Goal: Transaction & Acquisition: Obtain resource

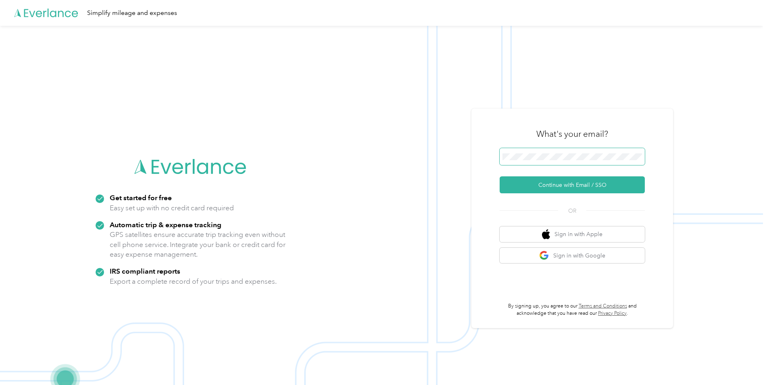
click at [593, 150] on span at bounding box center [572, 156] width 145 height 17
click at [568, 182] on button "Continue with Email / SSO" at bounding box center [572, 184] width 145 height 17
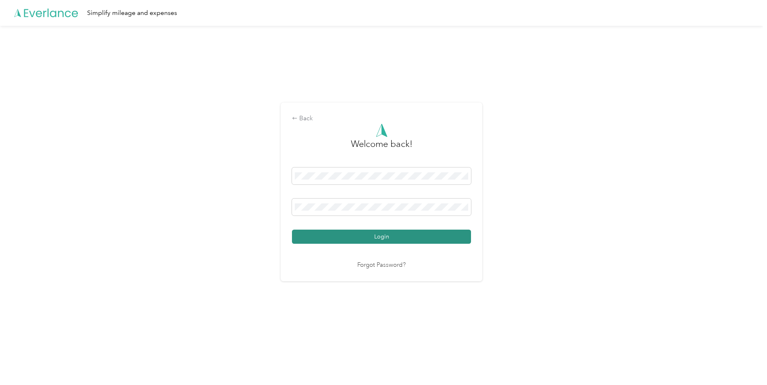
click at [325, 231] on button "Login" at bounding box center [381, 237] width 179 height 14
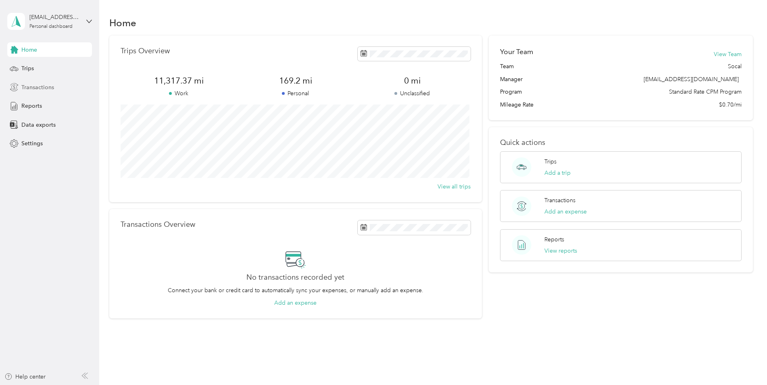
click at [43, 88] on span "Transactions" at bounding box center [37, 87] width 33 height 8
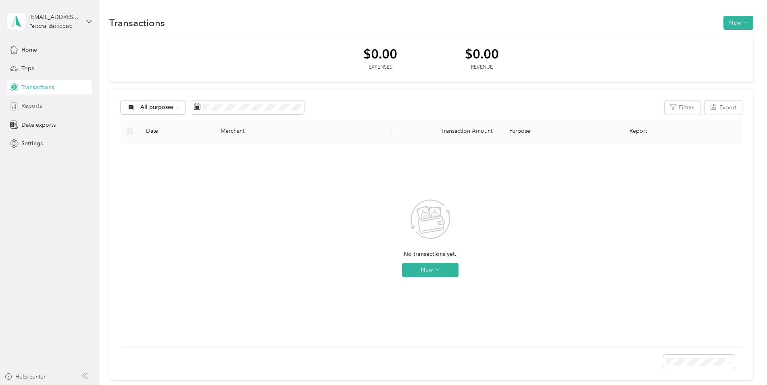
click at [41, 105] on span "Reports" at bounding box center [31, 106] width 21 height 8
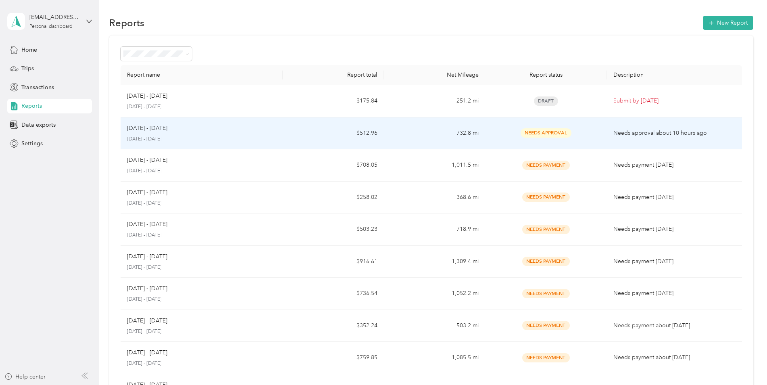
click at [244, 123] on td "[DATE] - [DATE] [DATE] - [DATE]" at bounding box center [202, 133] width 162 height 32
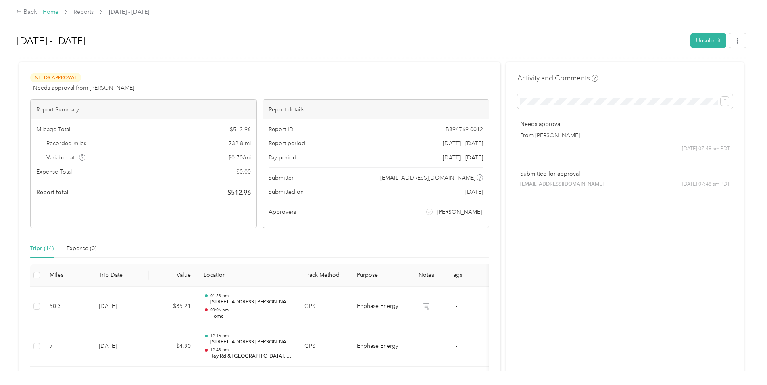
click at [49, 9] on link "Home" at bounding box center [51, 11] width 16 height 7
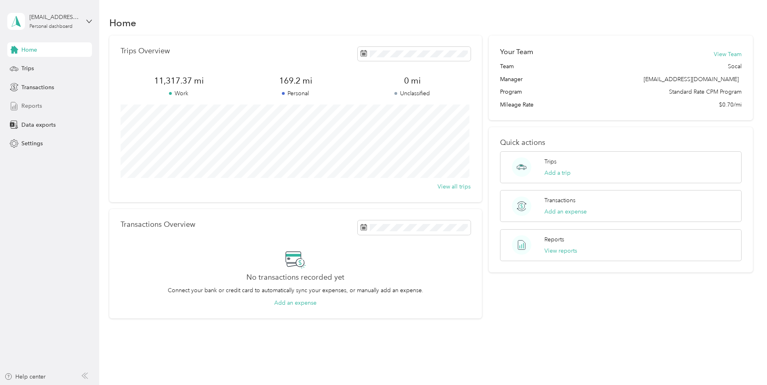
click at [21, 102] on div "Reports" at bounding box center [49, 106] width 85 height 15
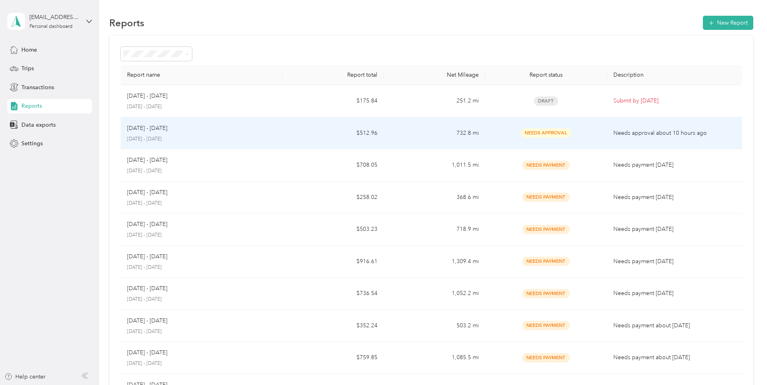
click at [503, 138] on td "Needs Approval" at bounding box center [545, 133] width 121 height 32
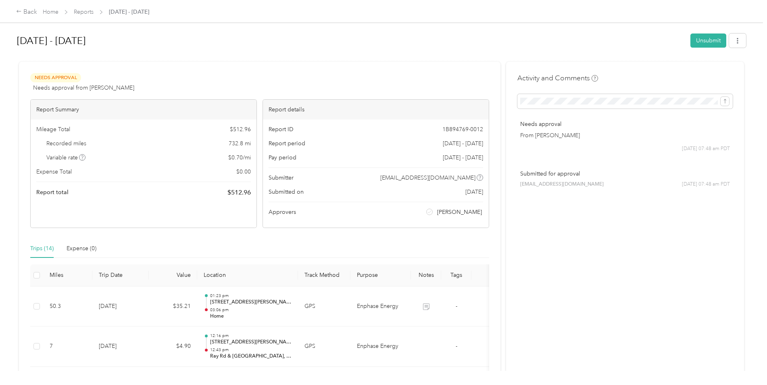
click at [745, 41] on div "[DATE] - [DATE] Unsubmit Needs Approval Needs approval from [PERSON_NAME] View …" at bounding box center [381, 185] width 763 height 371
click at [744, 41] on div "[DATE] - [DATE] Unsubmit Needs Approval Needs approval from [PERSON_NAME] View …" at bounding box center [381, 185] width 763 height 371
click at [741, 41] on button "button" at bounding box center [737, 40] width 17 height 14
click at [738, 71] on div "Download" at bounding box center [715, 70] width 48 height 8
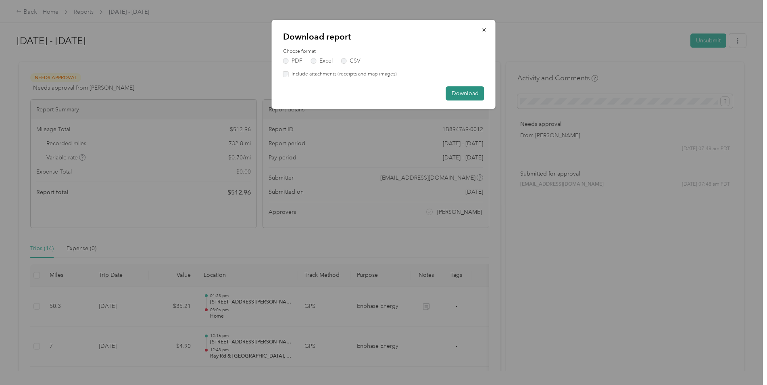
click at [459, 90] on button "Download" at bounding box center [465, 93] width 38 height 14
